Goal: Task Accomplishment & Management: Manage account settings

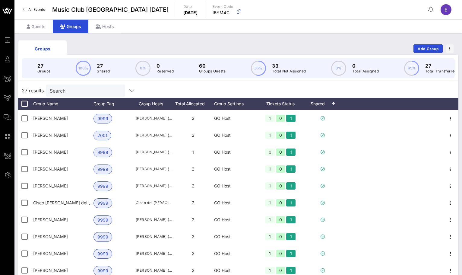
click at [29, 13] on link "All Events" at bounding box center [33, 10] width 29 height 10
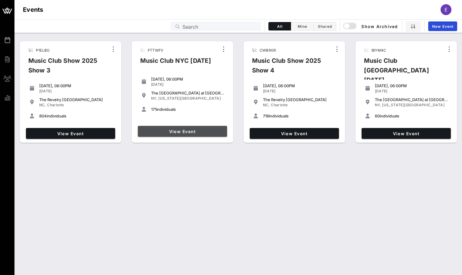
click at [181, 130] on span "View Event" at bounding box center [182, 131] width 84 height 5
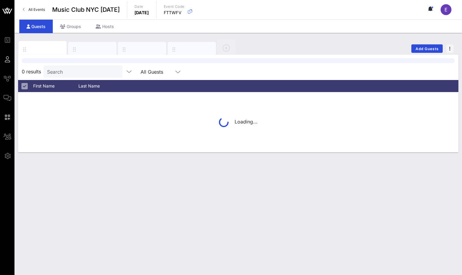
click at [73, 69] on input "Search" at bounding box center [82, 72] width 71 height 8
type input "[PERSON_NAME]"
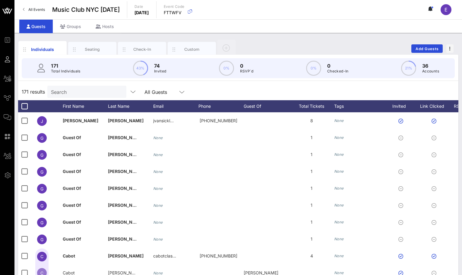
click at [89, 94] on input "Search" at bounding box center [86, 92] width 71 height 8
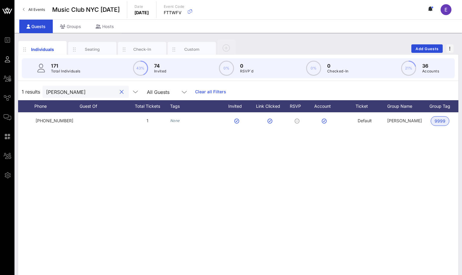
scroll to position [0, 225]
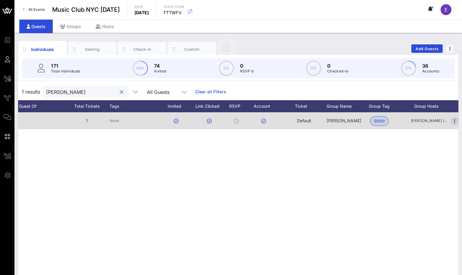
type input "[PERSON_NAME]"
click at [453, 120] on icon "button" at bounding box center [454, 120] width 7 height 7
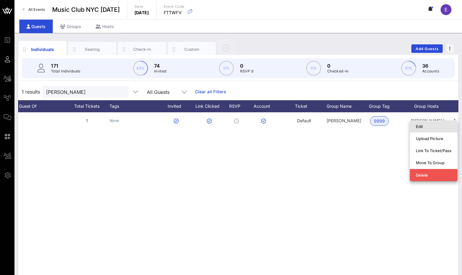
click at [443, 126] on div "Edit" at bounding box center [434, 126] width 36 height 5
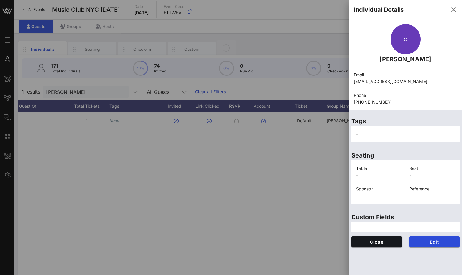
click at [323, 141] on div at bounding box center [231, 137] width 462 height 275
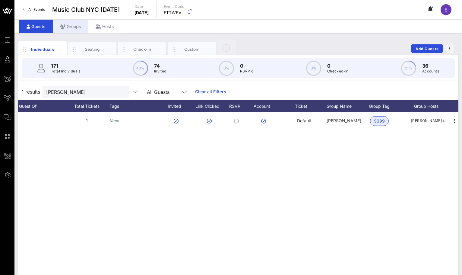
click at [73, 26] on div "Groups" at bounding box center [71, 27] width 36 height 14
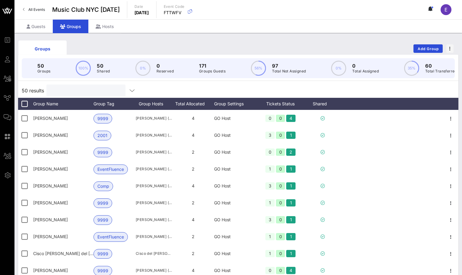
click at [89, 94] on input "text" at bounding box center [85, 91] width 71 height 8
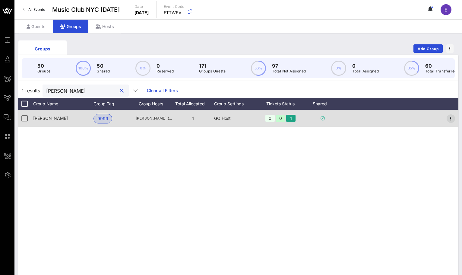
type input "[PERSON_NAME]"
click at [449, 117] on icon "button" at bounding box center [450, 118] width 7 height 7
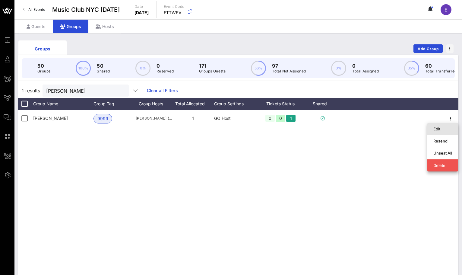
click at [442, 125] on div "Edit" at bounding box center [442, 129] width 19 height 10
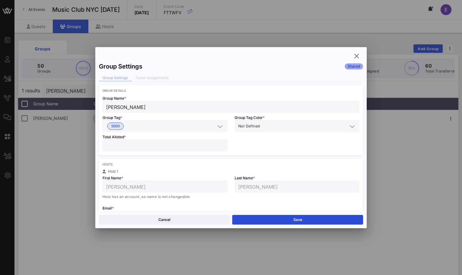
type input "*"
click at [223, 143] on input "*" at bounding box center [165, 145] width 118 height 8
click at [252, 219] on button "Save" at bounding box center [297, 220] width 131 height 10
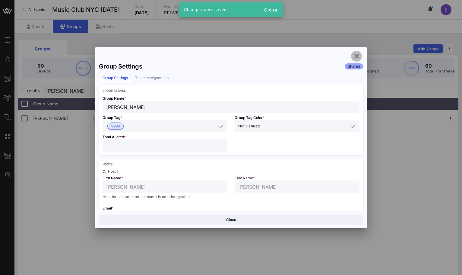
click at [353, 58] on icon "button" at bounding box center [356, 55] width 7 height 7
